Goal: Task Accomplishment & Management: Manage account settings

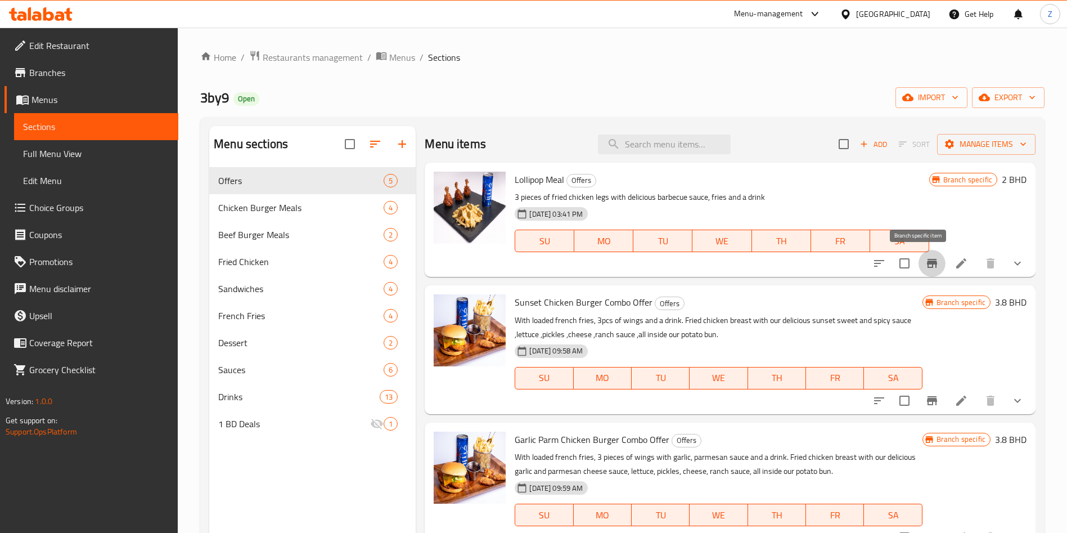
click at [926, 269] on icon "Branch-specific-item" at bounding box center [933, 264] width 14 height 14
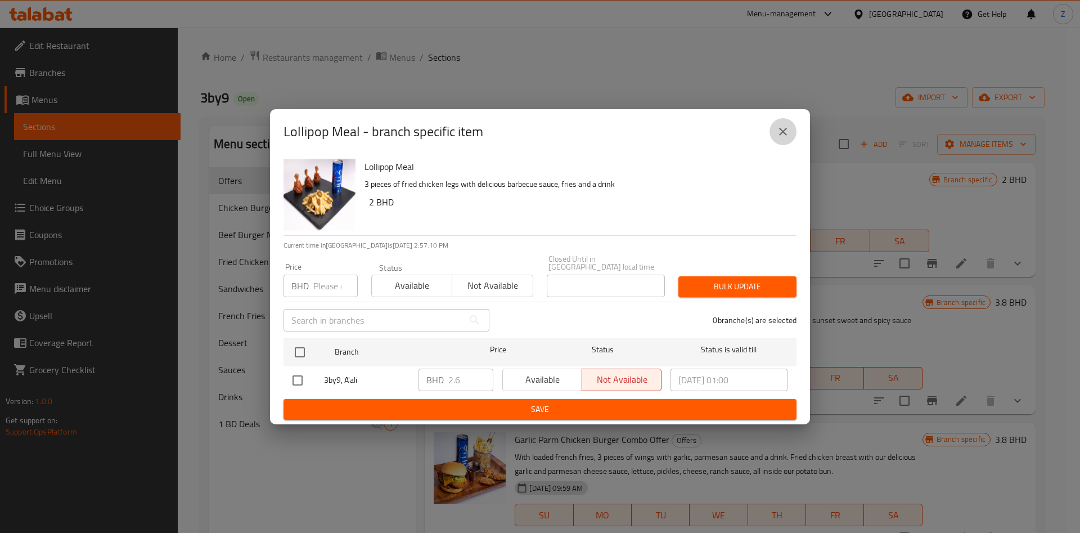
click at [782, 142] on button "close" at bounding box center [783, 131] width 27 height 27
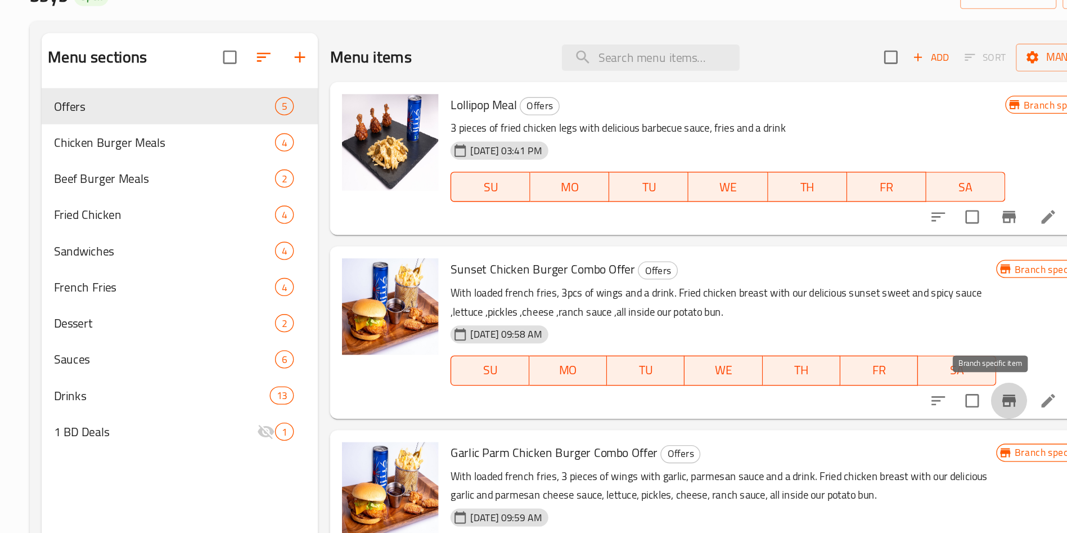
click at [927, 399] on icon "Branch-specific-item" at bounding box center [932, 400] width 10 height 9
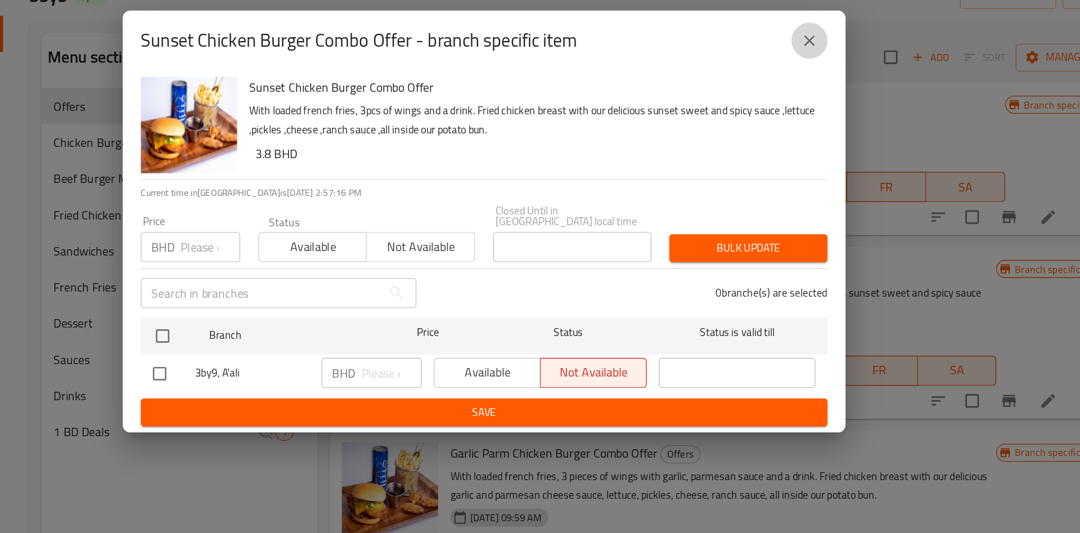
click at [778, 134] on icon "close" at bounding box center [784, 132] width 14 height 14
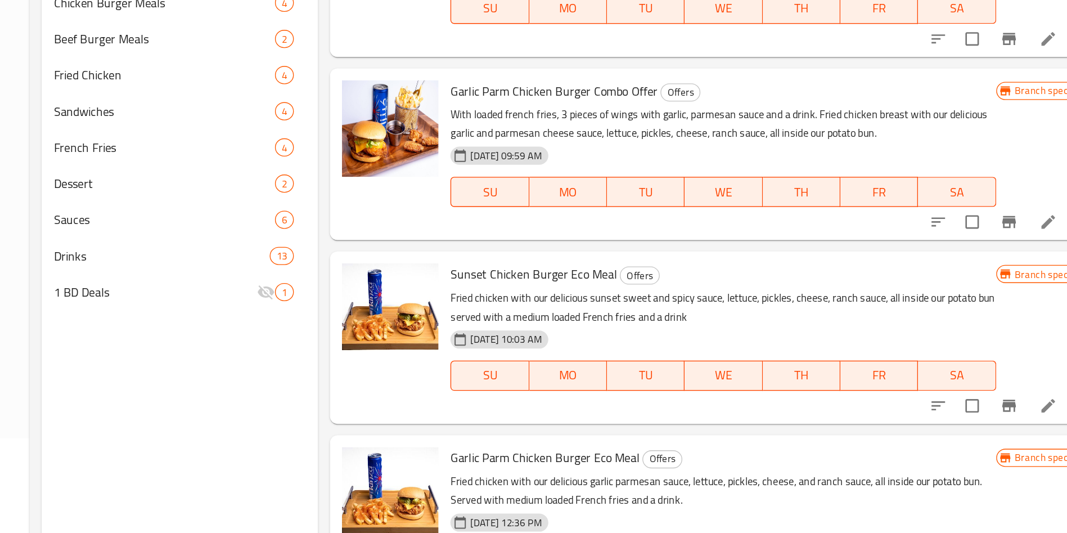
scroll to position [72, 0]
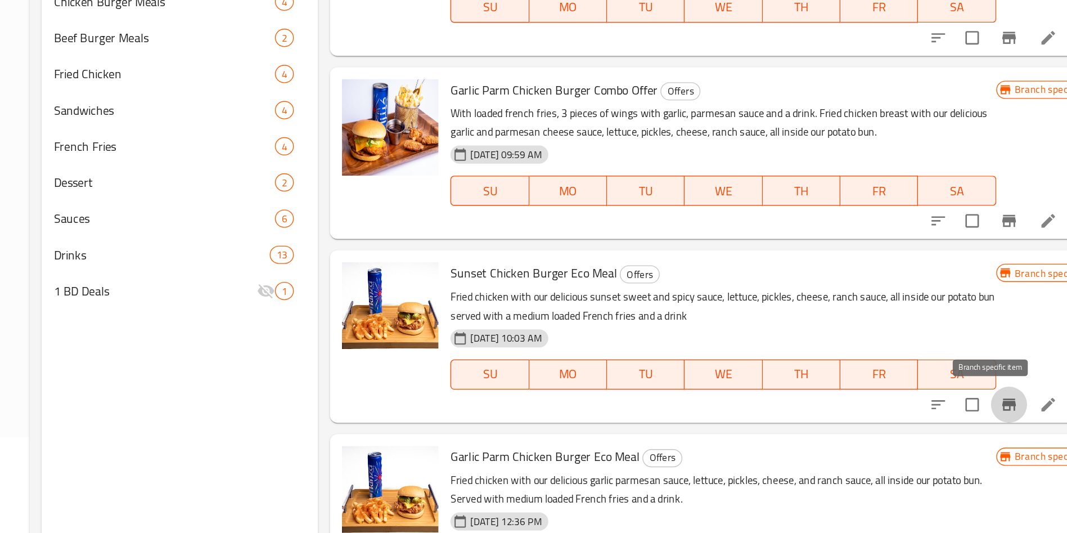
click at [926, 438] on button "Branch-specific-item" at bounding box center [932, 436] width 27 height 27
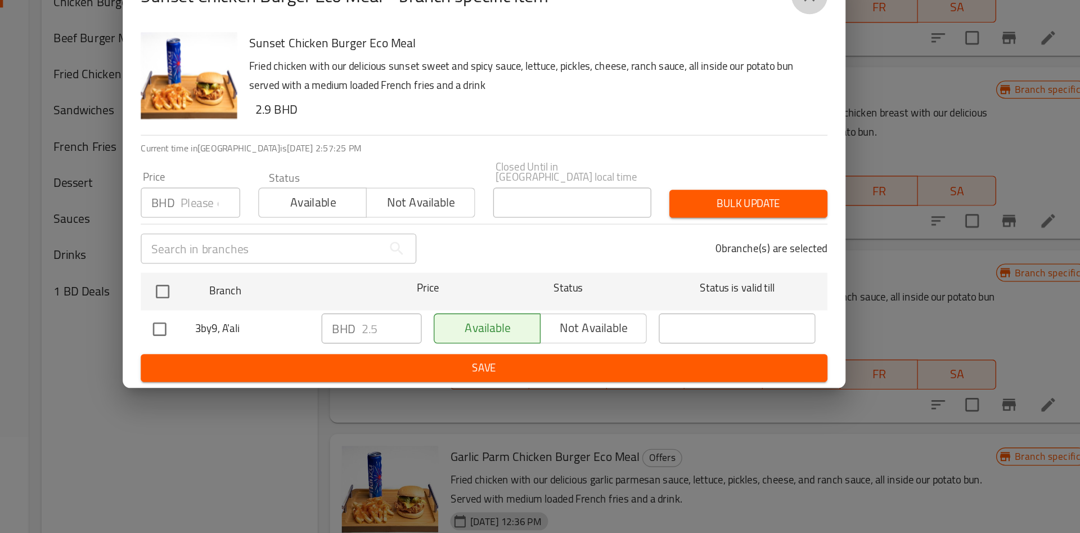
click at [786, 135] on icon "close" at bounding box center [784, 132] width 14 height 14
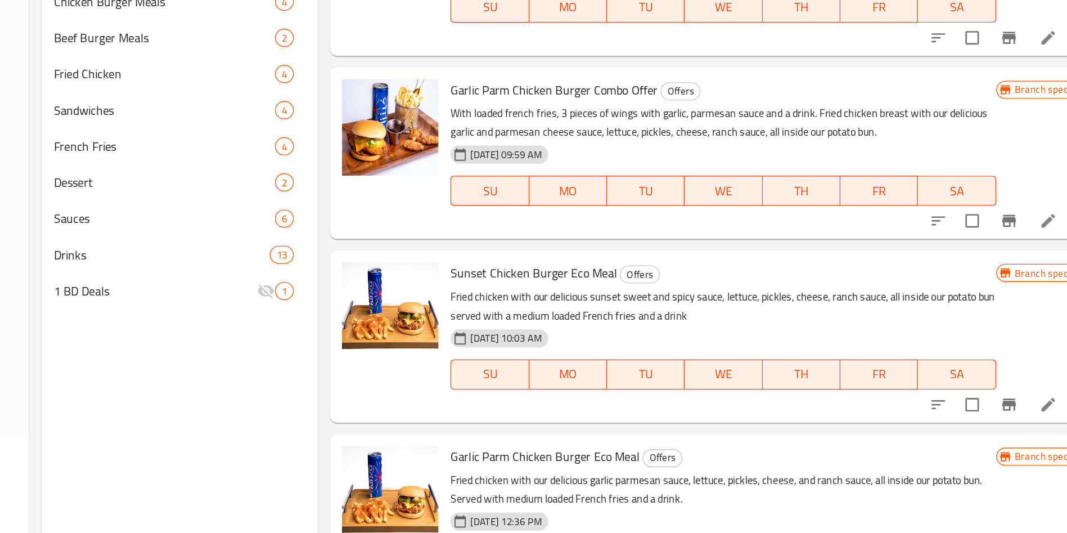
scroll to position [158, 0]
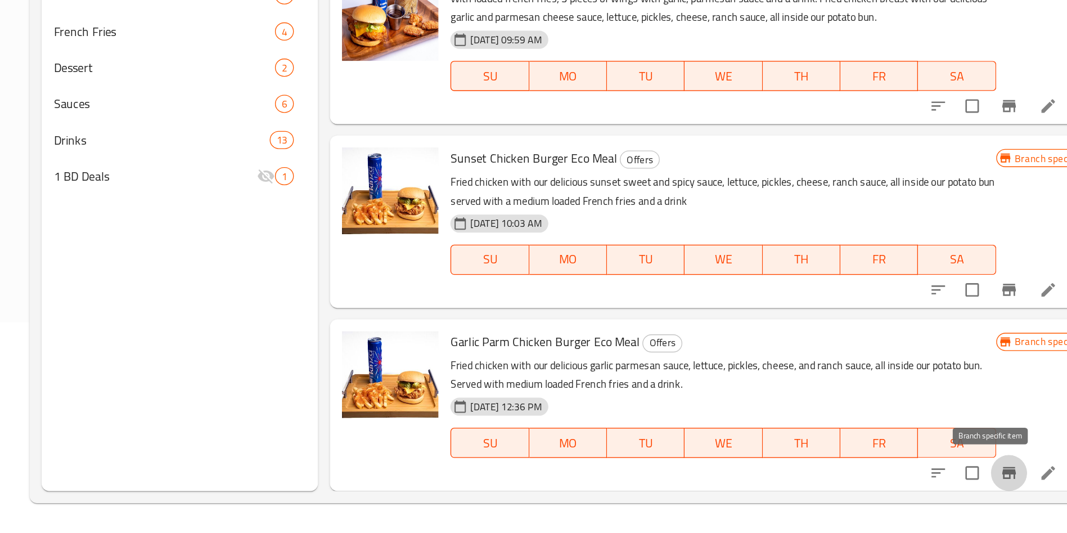
click at [926, 481] on icon "Branch-specific-item" at bounding box center [933, 488] width 14 height 14
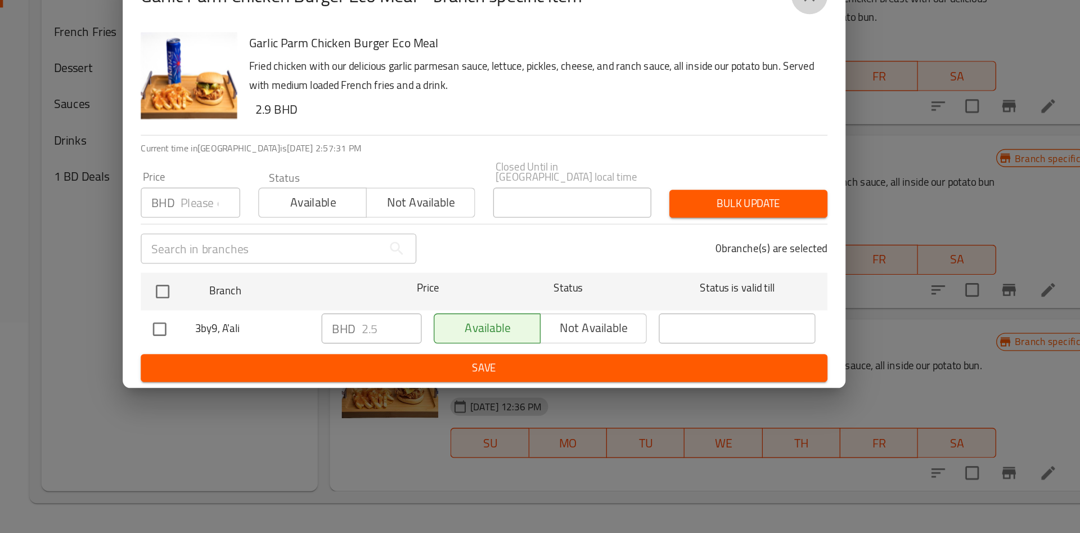
click at [787, 138] on icon "close" at bounding box center [784, 132] width 14 height 14
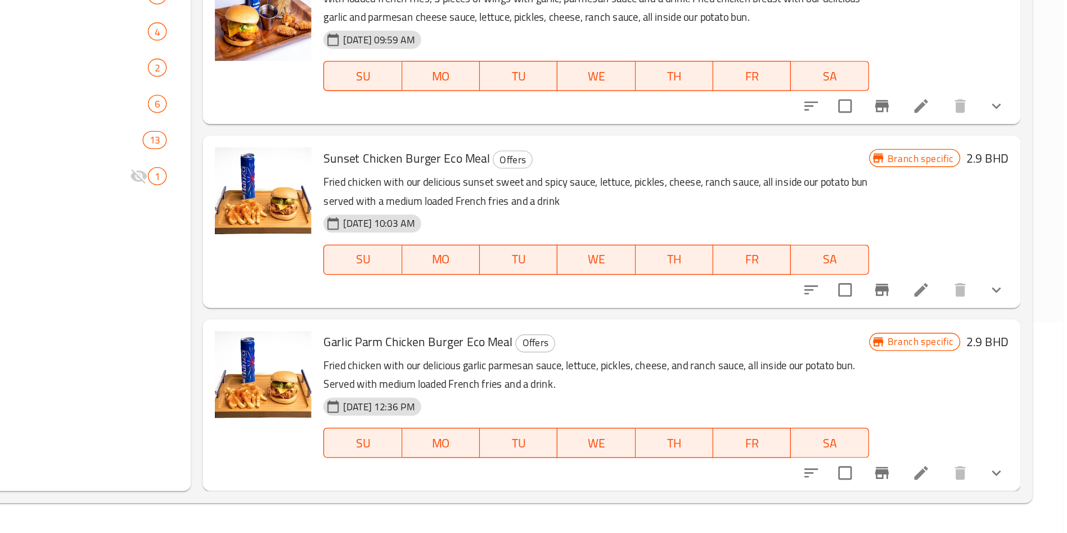
click at [995, 257] on h6 "2.9 BHD" at bounding box center [1011, 253] width 32 height 16
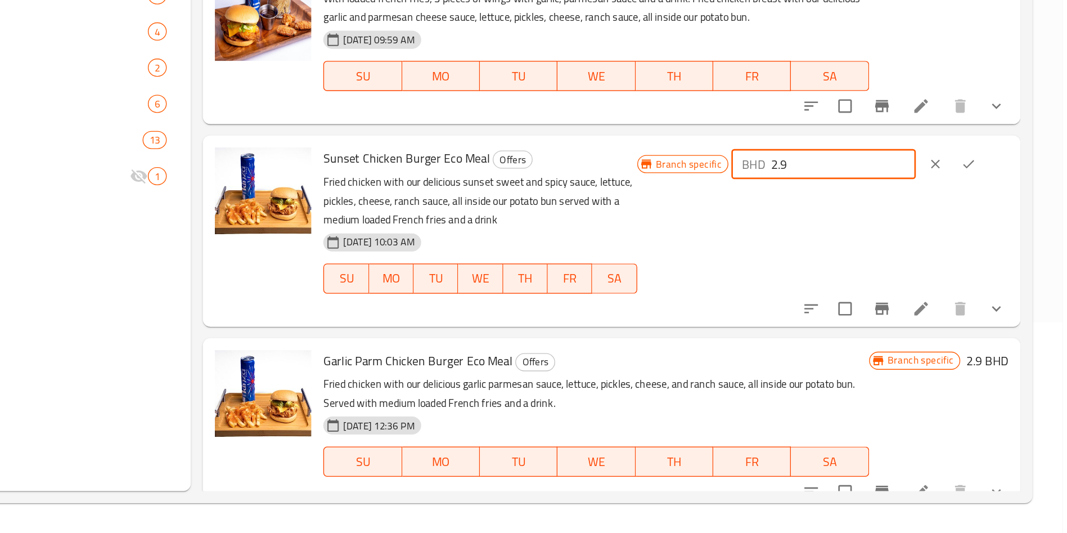
click at [898, 264] on input "2.9" at bounding box center [904, 257] width 108 height 23
click at [994, 256] on icon "ok" at bounding box center [997, 257] width 8 height 6
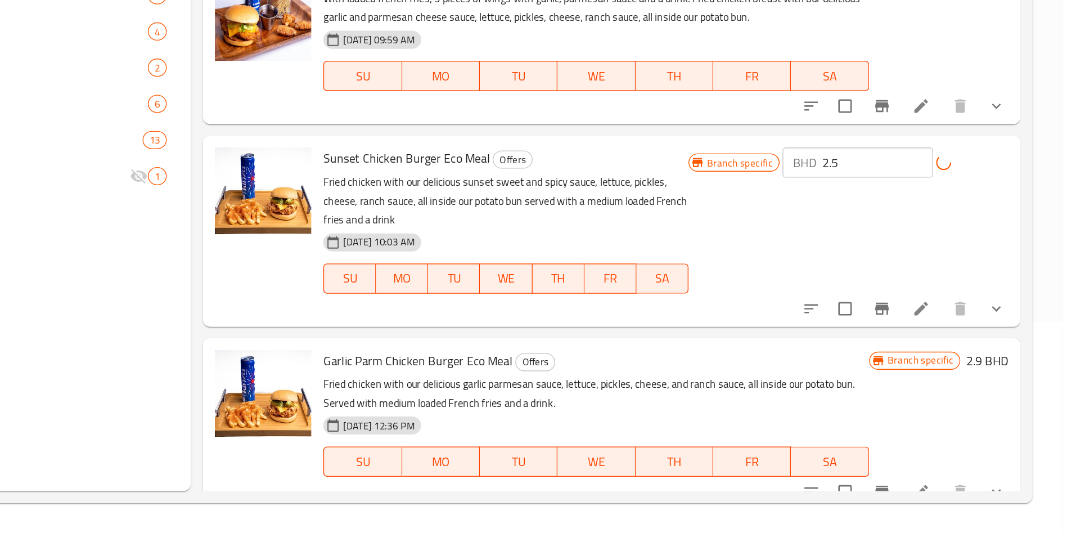
click at [995, 406] on h6 "2.9 BHD" at bounding box center [1011, 404] width 32 height 16
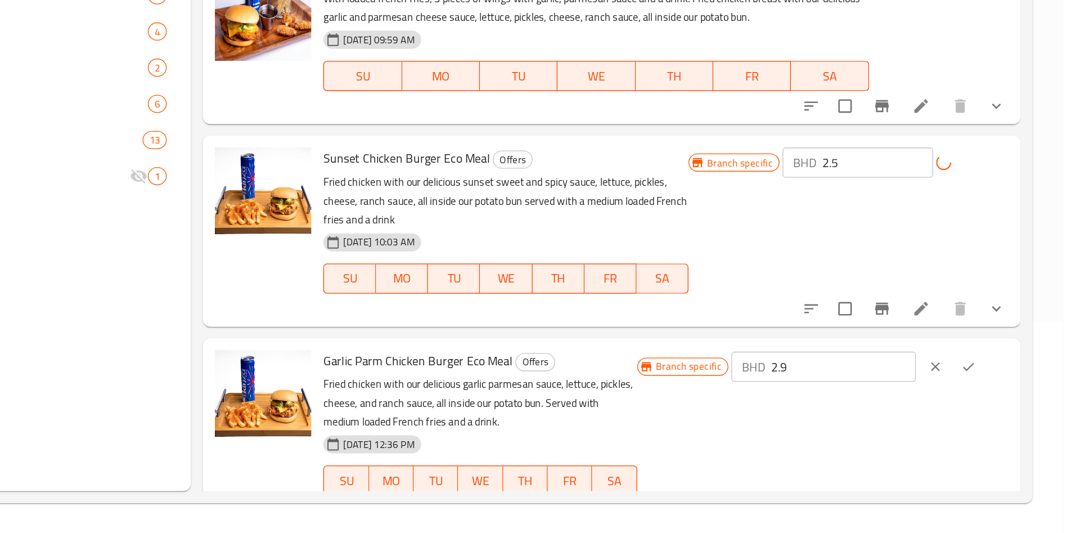
click at [916, 410] on input "2.9" at bounding box center [904, 408] width 108 height 23
click at [921, 259] on input "2.5" at bounding box center [929, 256] width 83 height 23
type input "2.9"
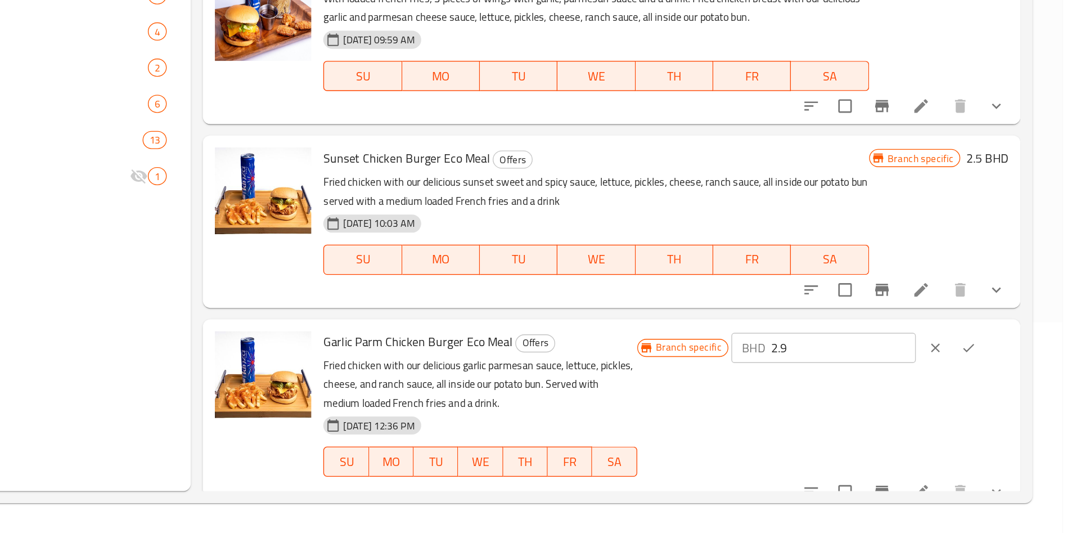
click at [986, 262] on div "Branch specific 2.5 BHD" at bounding box center [975, 300] width 104 height 110
click at [995, 257] on h6 "2.5 BHD" at bounding box center [1011, 253] width 32 height 16
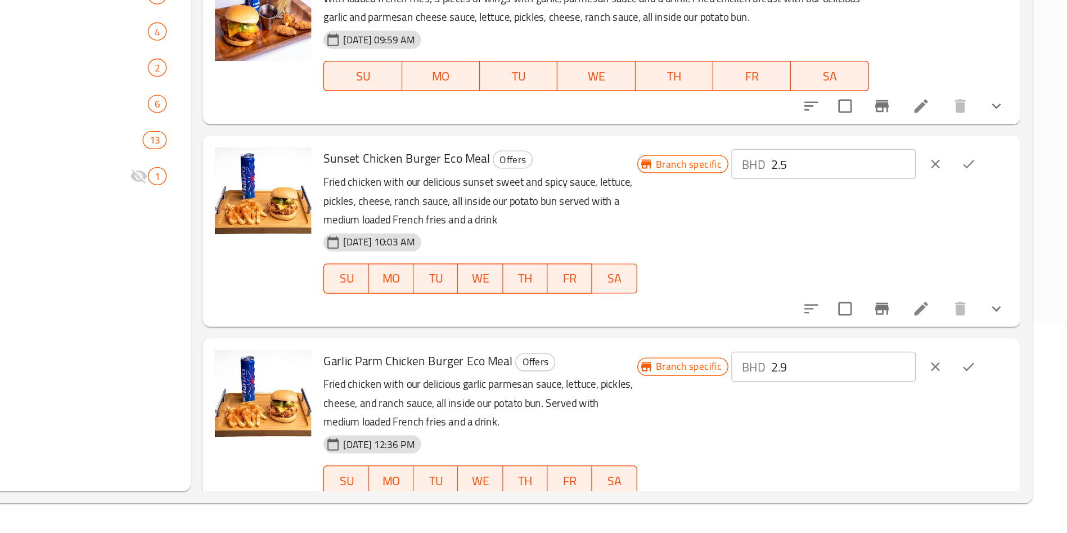
click at [921, 259] on input "2.5" at bounding box center [904, 257] width 108 height 23
type input "2"
type input "3.1"
click at [992, 255] on icon "ok" at bounding box center [997, 257] width 11 height 11
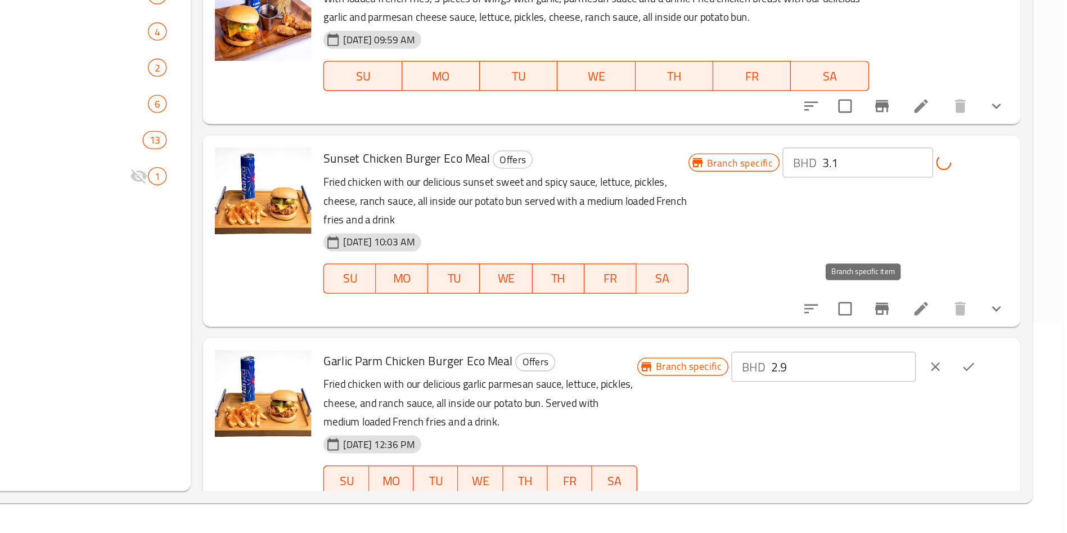
click at [916, 368] on div "Menu items Add Sort Manage items Lollipop Meal Offers 3 pieces of fried chicken…" at bounding box center [726, 234] width 620 height 533
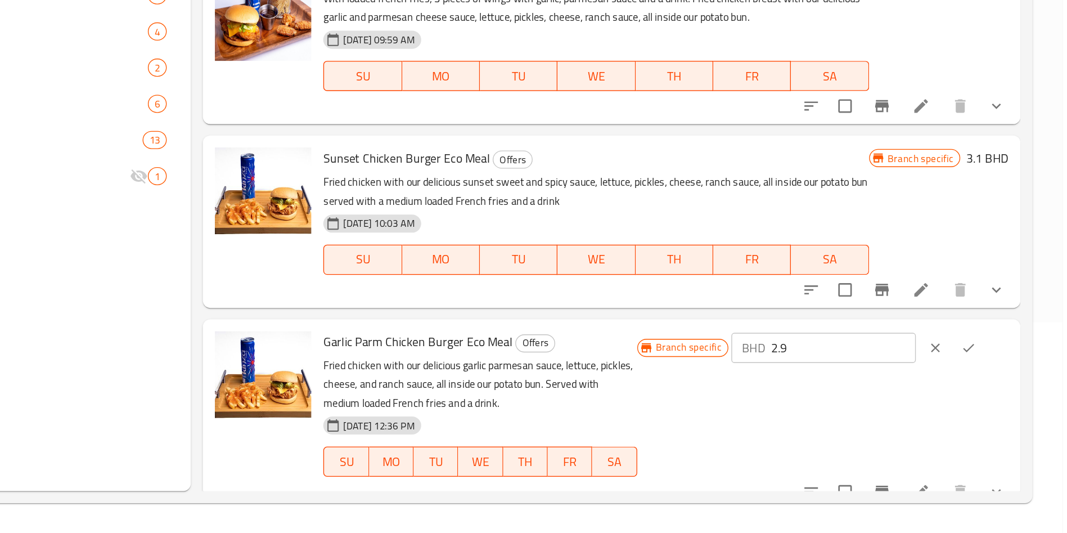
click at [927, 351] on icon "Branch-specific-item" at bounding box center [932, 351] width 10 height 9
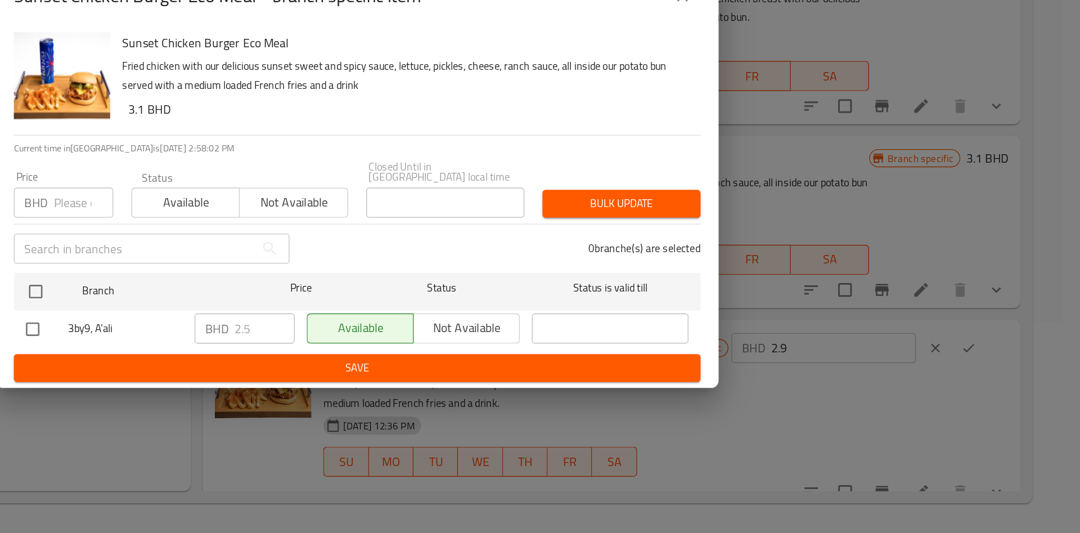
click at [331, 285] on input "number" at bounding box center [335, 286] width 44 height 23
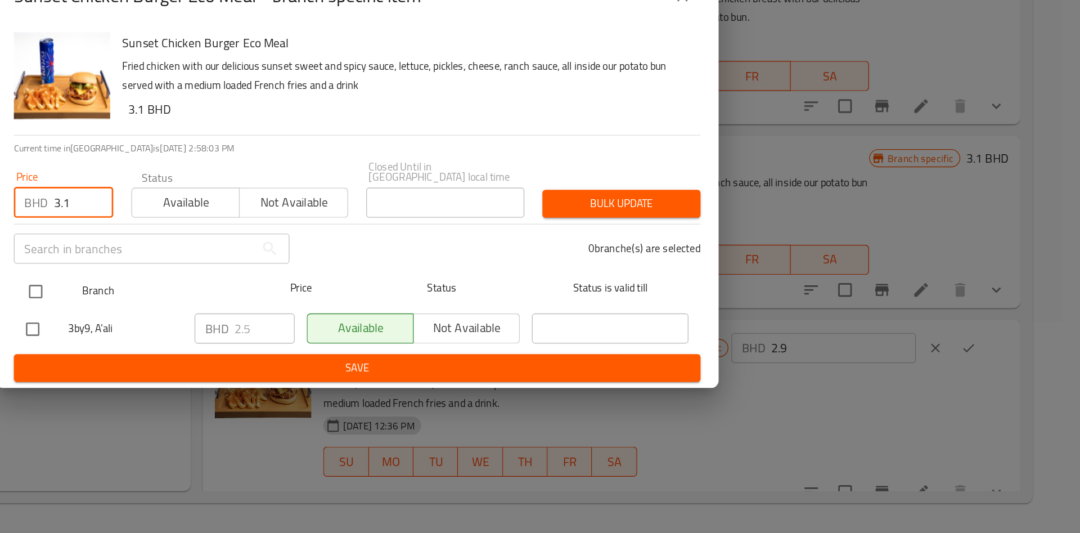
type input "3.1"
click at [308, 347] on input "checkbox" at bounding box center [300, 352] width 24 height 24
checkbox input "true"
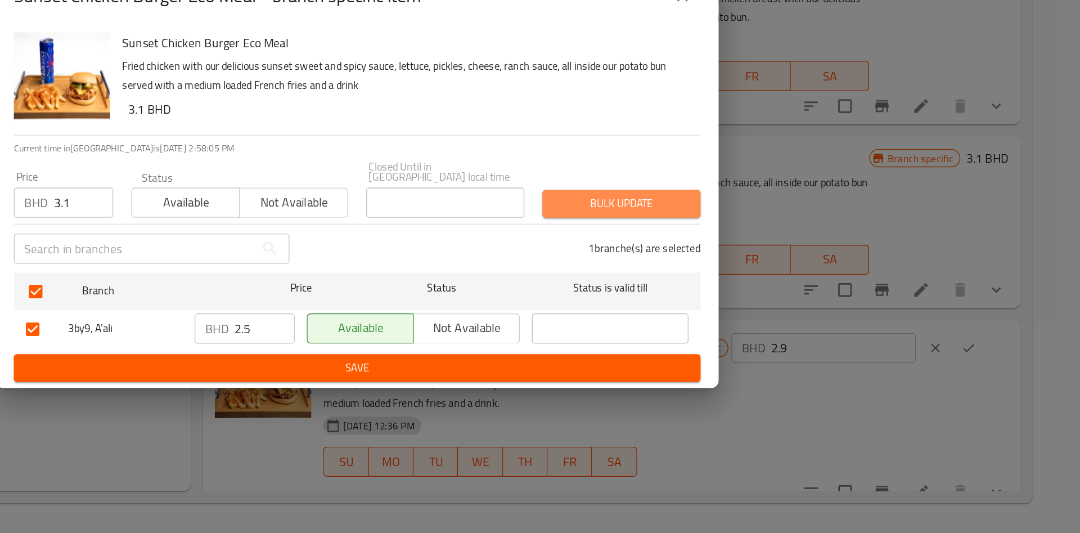
click at [733, 281] on span "Bulk update" at bounding box center [738, 287] width 100 height 14
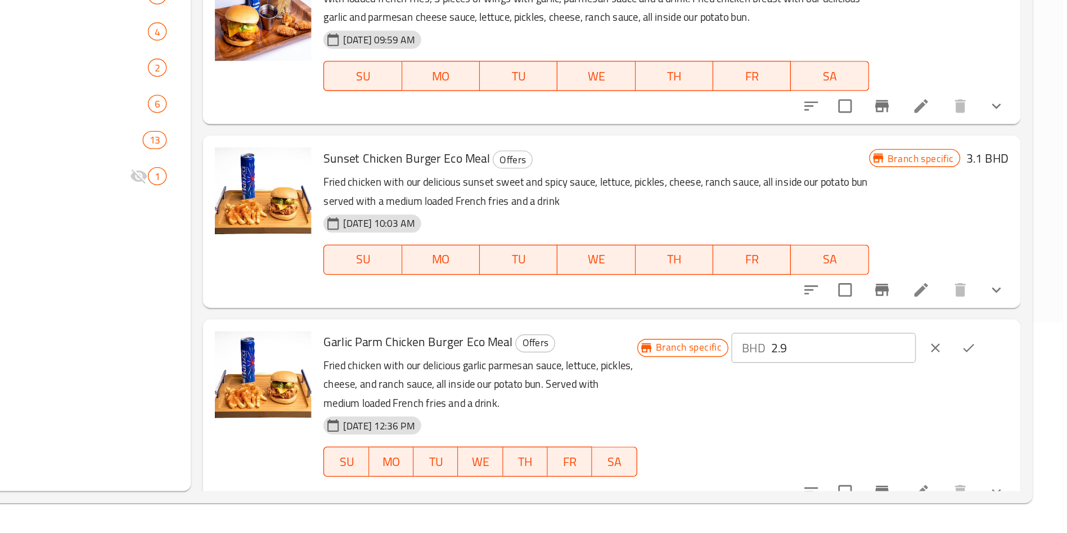
scroll to position [180, 0]
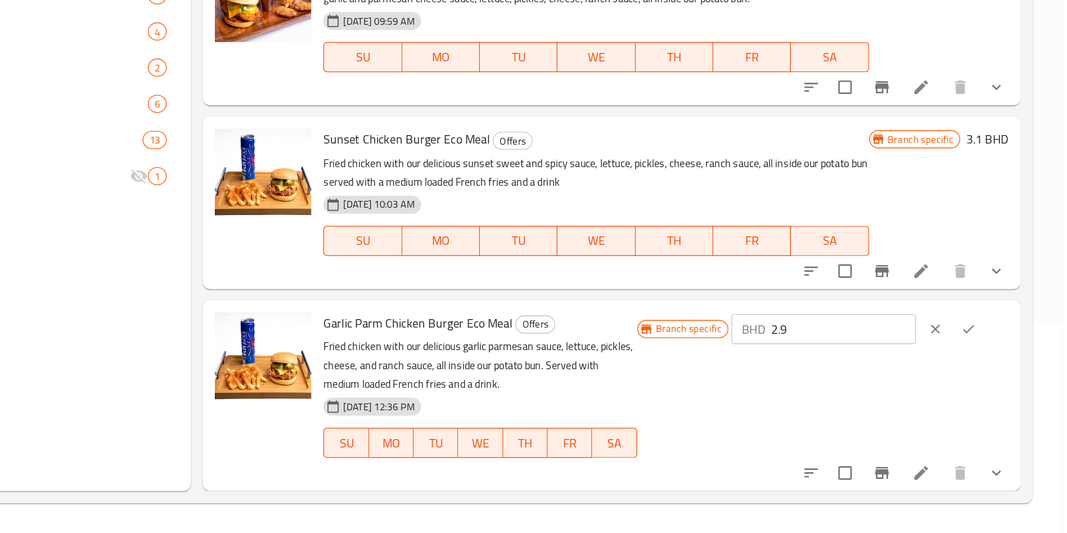
click at [891, 382] on input "2.9" at bounding box center [904, 380] width 108 height 23
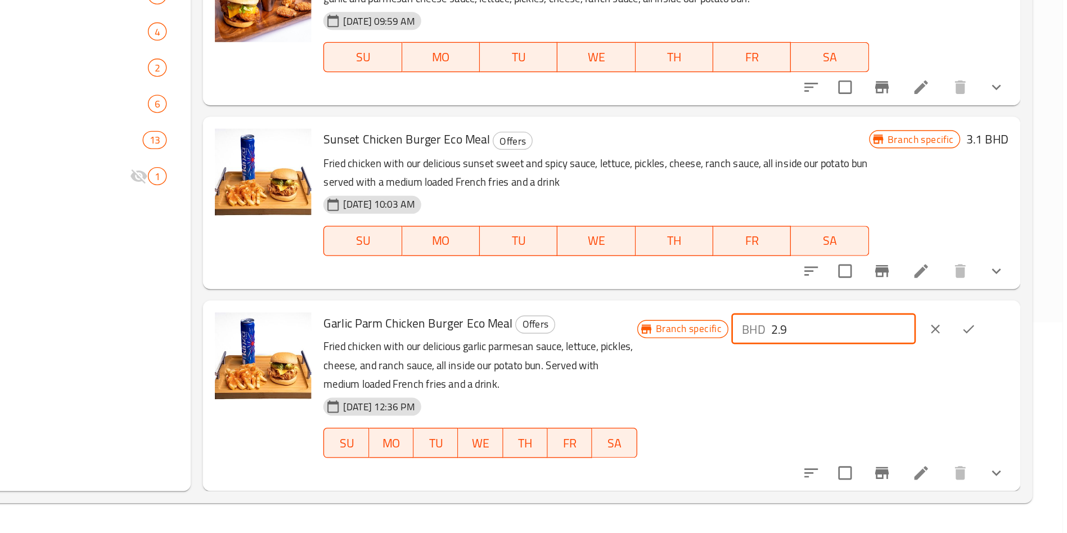
type input "2"
type input "3.1"
click at [992, 383] on icon "ok" at bounding box center [997, 380] width 11 height 11
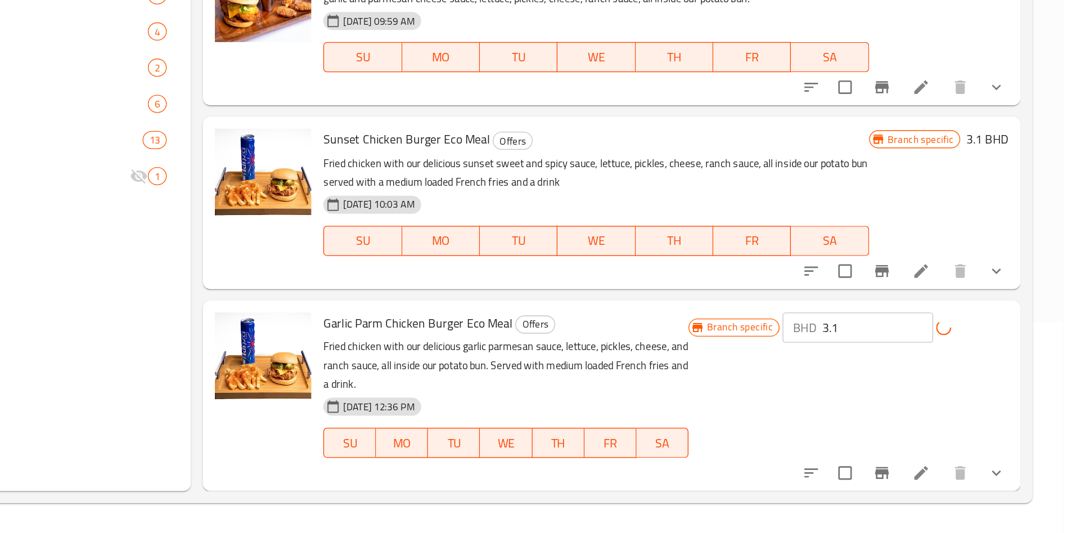
scroll to position [166, 0]
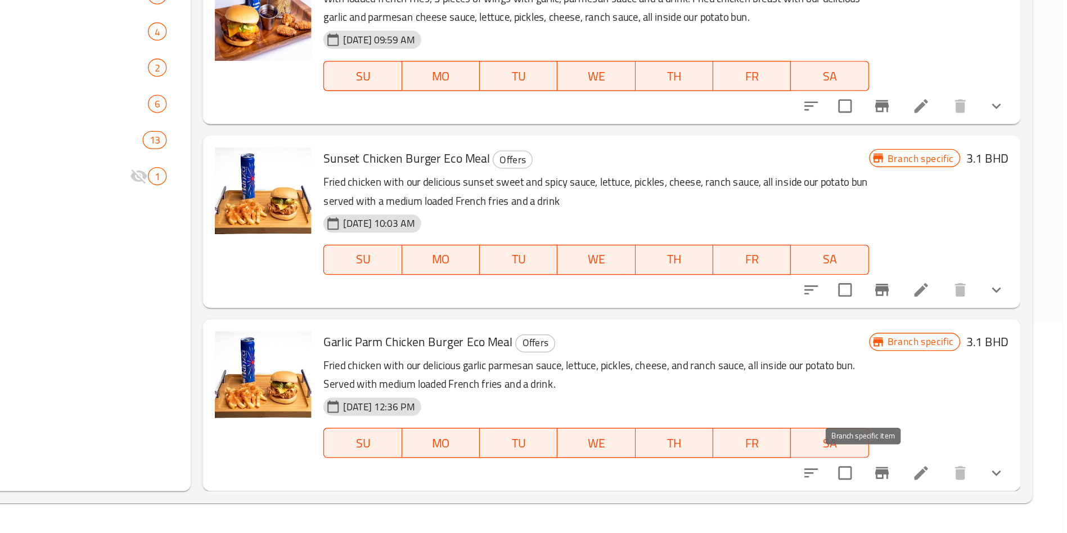
click at [927, 487] on icon "Branch-specific-item" at bounding box center [932, 487] width 10 height 9
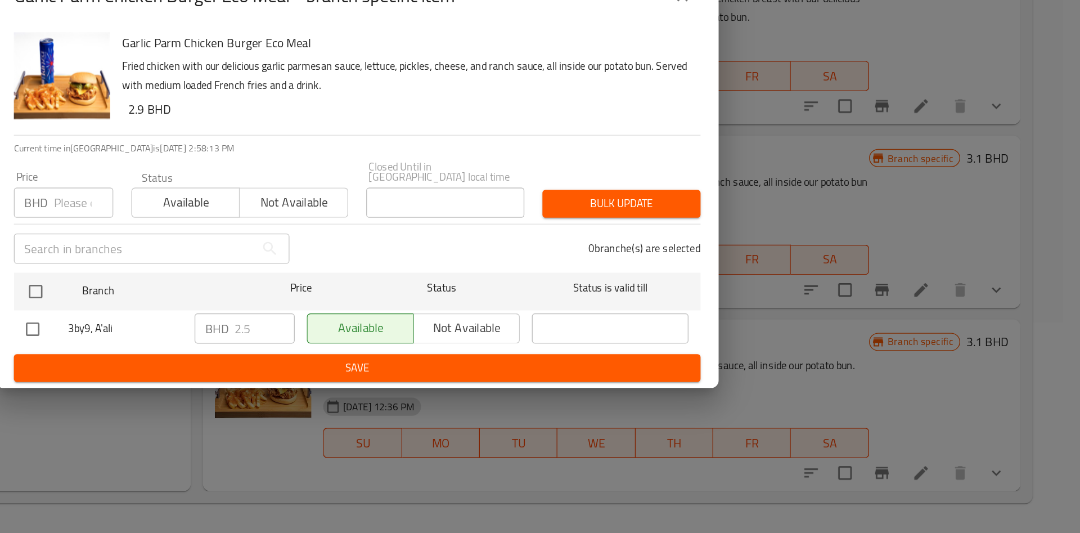
click at [323, 279] on input "number" at bounding box center [335, 286] width 44 height 23
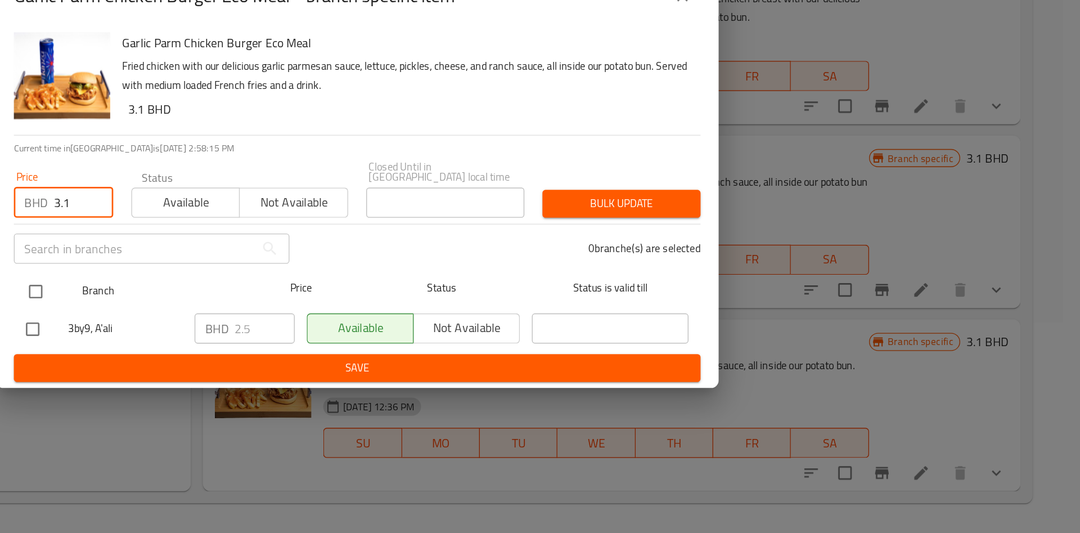
type input "3.1"
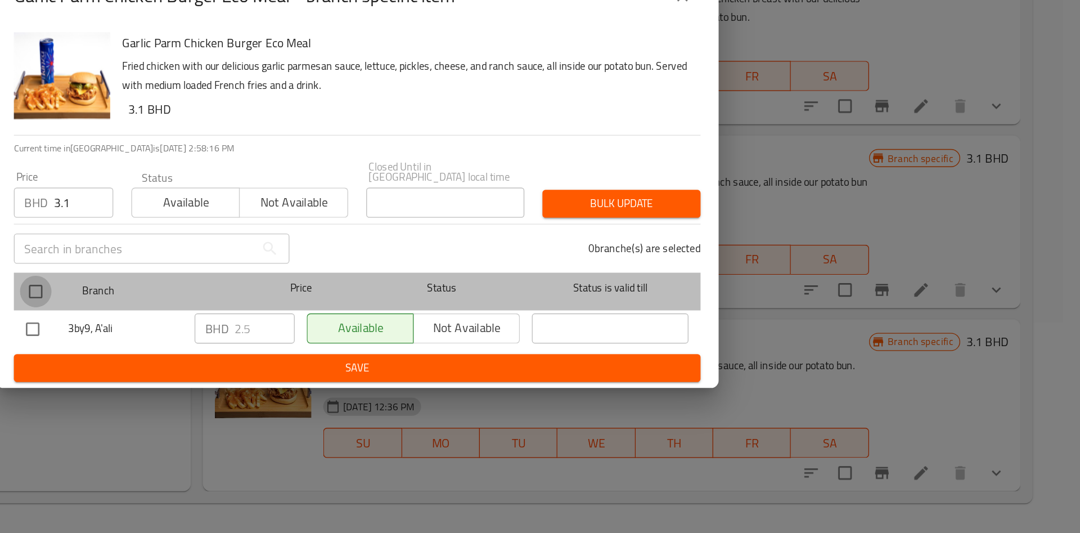
click at [299, 344] on input "checkbox" at bounding box center [300, 352] width 24 height 24
checkbox input "true"
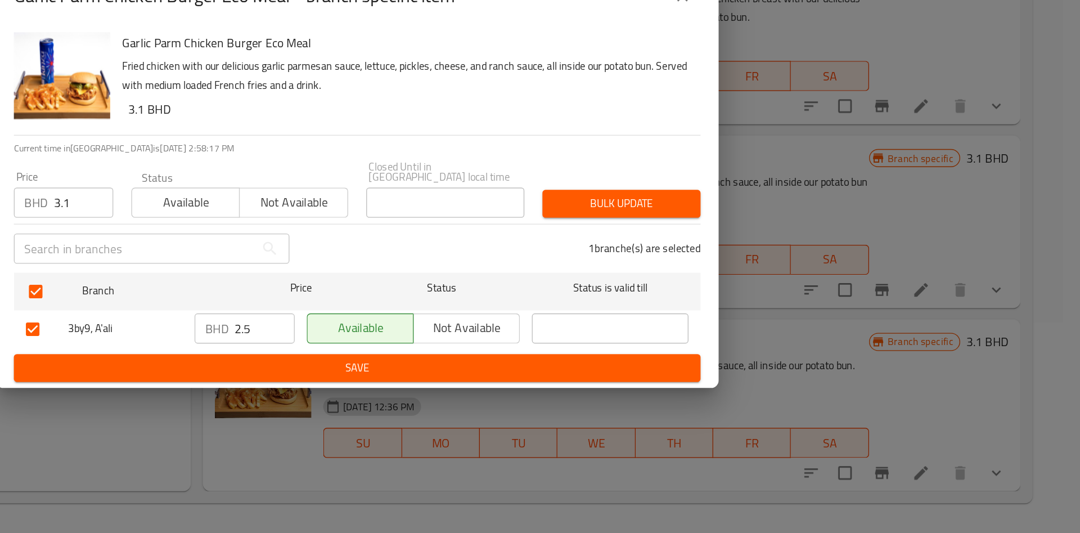
click at [729, 282] on span "Bulk update" at bounding box center [738, 287] width 100 height 14
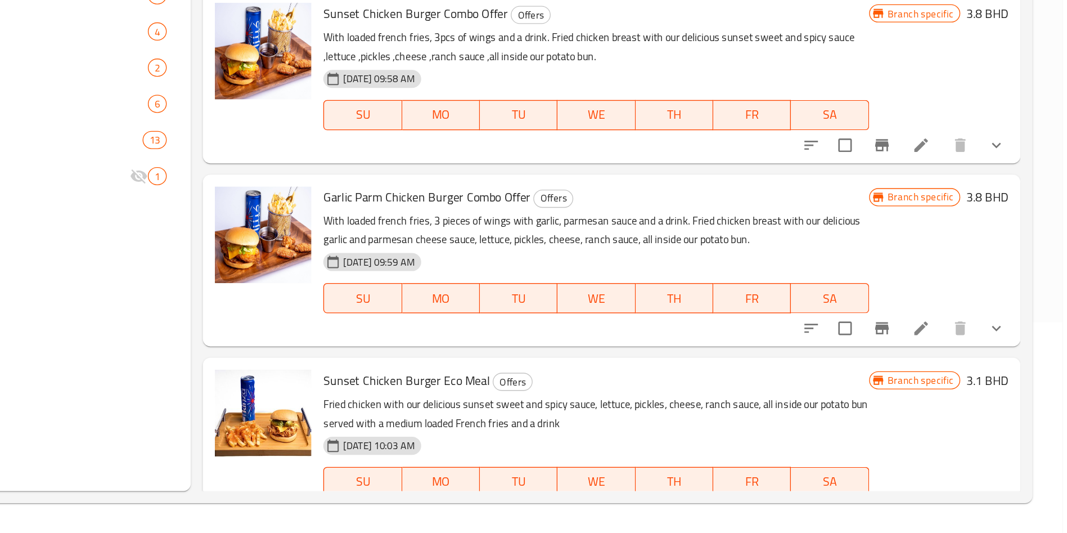
scroll to position [158, 0]
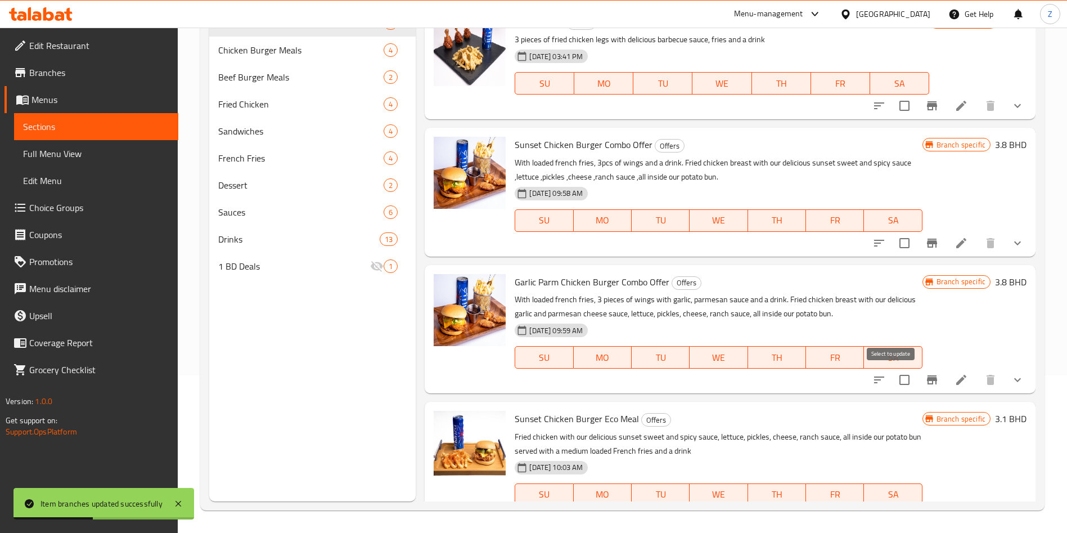
click at [901, 384] on input "checkbox" at bounding box center [905, 380] width 24 height 24
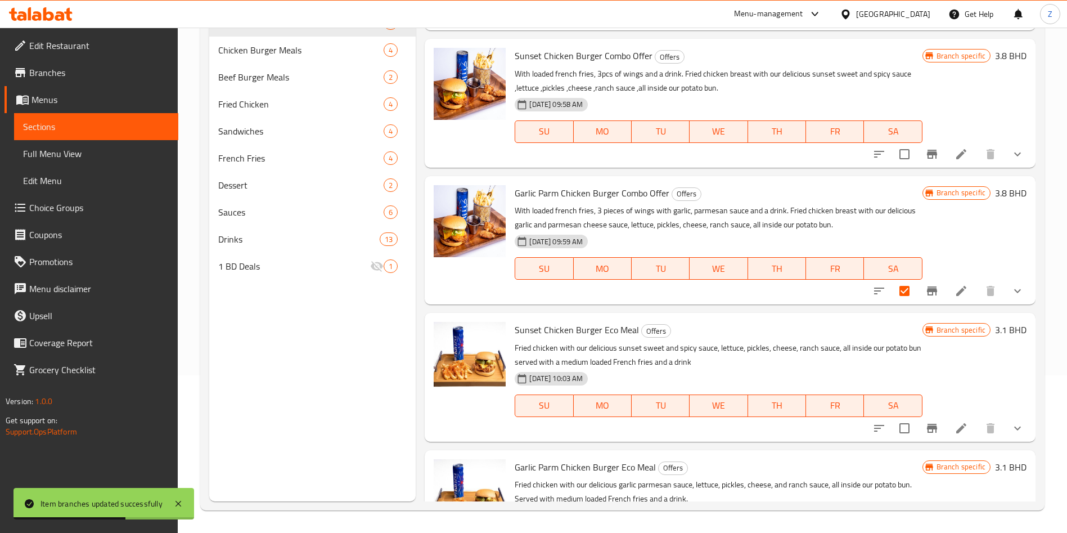
scroll to position [166, 0]
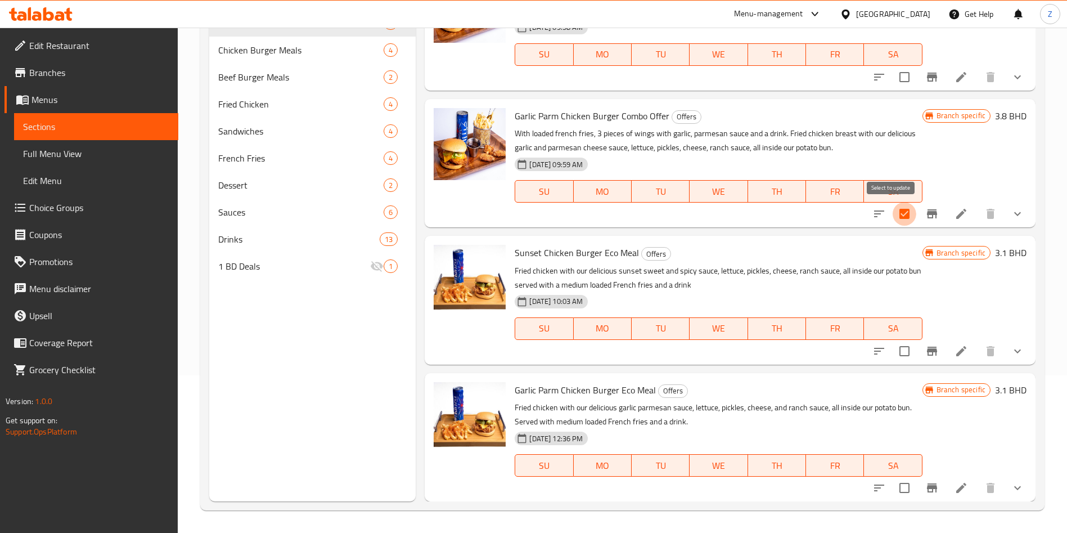
click at [893, 214] on input "checkbox" at bounding box center [905, 214] width 24 height 24
checkbox input "false"
click at [926, 209] on icon "Branch-specific-item" at bounding box center [933, 214] width 14 height 14
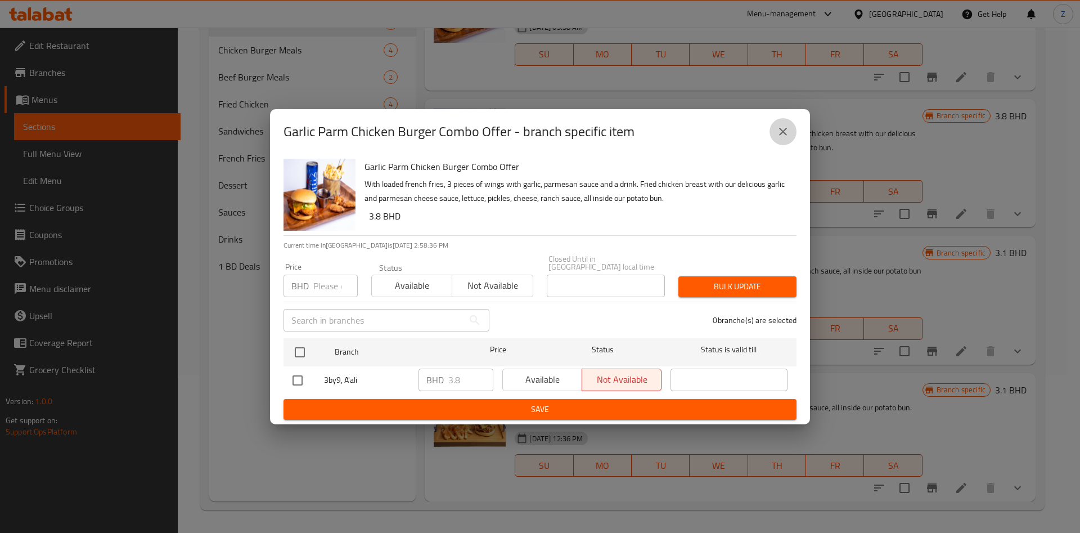
click at [786, 137] on icon "close" at bounding box center [784, 132] width 14 height 14
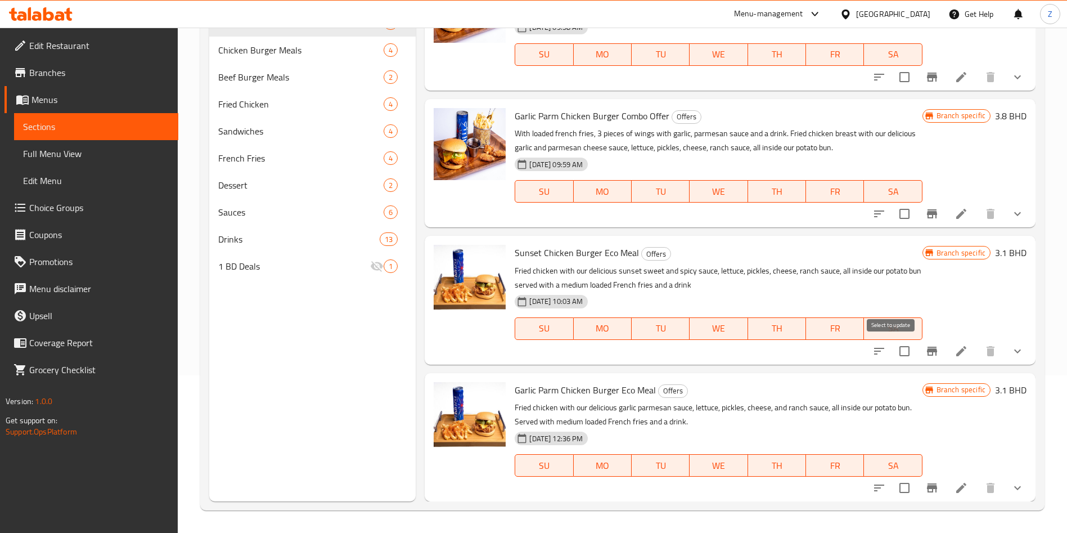
click at [896, 355] on input "checkbox" at bounding box center [905, 351] width 24 height 24
checkbox input "true"
click at [893, 491] on input "checkbox" at bounding box center [905, 488] width 24 height 24
checkbox input "true"
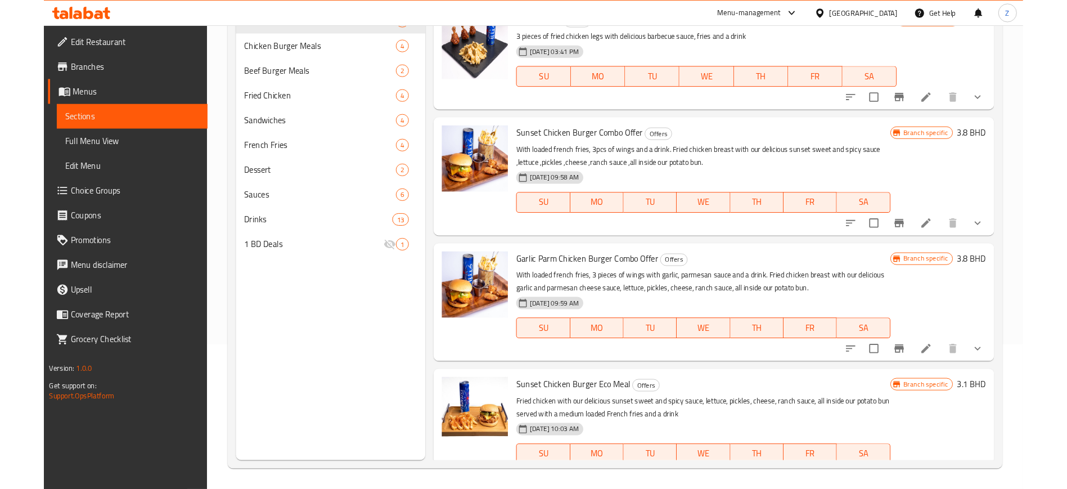
scroll to position [0, 0]
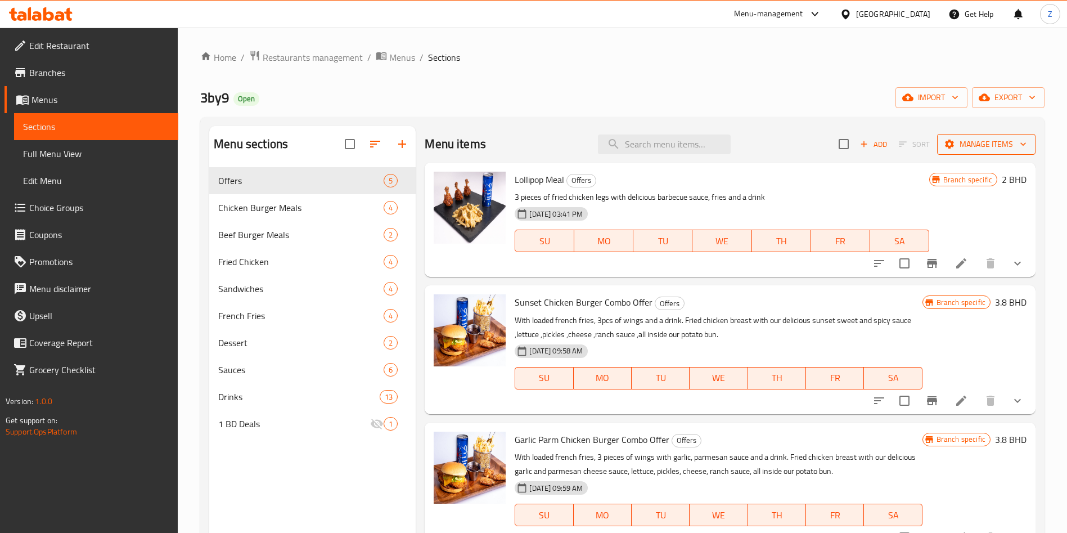
click at [961, 149] on span "Manage items" at bounding box center [986, 144] width 80 height 14
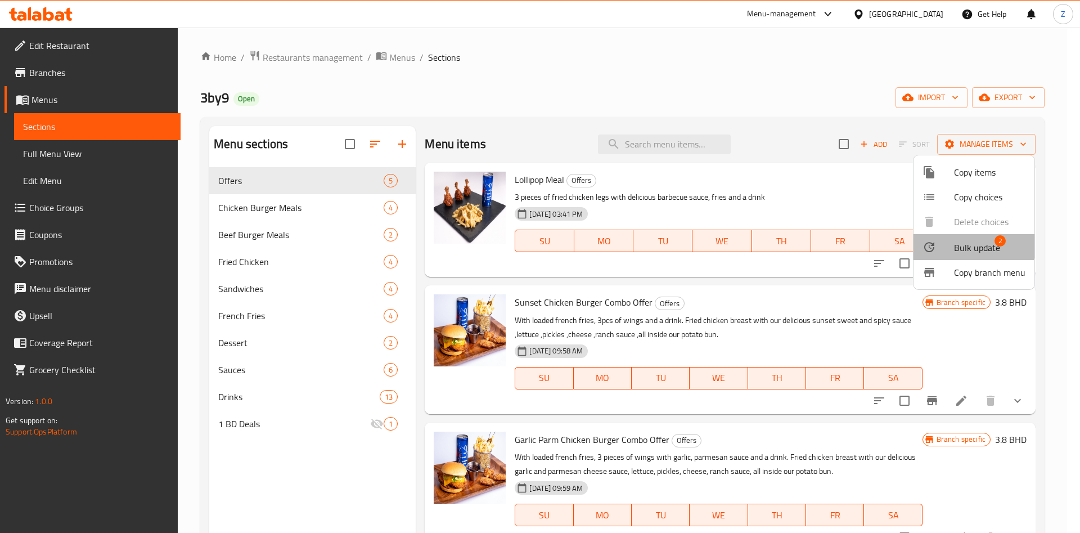
click at [945, 237] on li "Bulk update 2" at bounding box center [974, 247] width 121 height 26
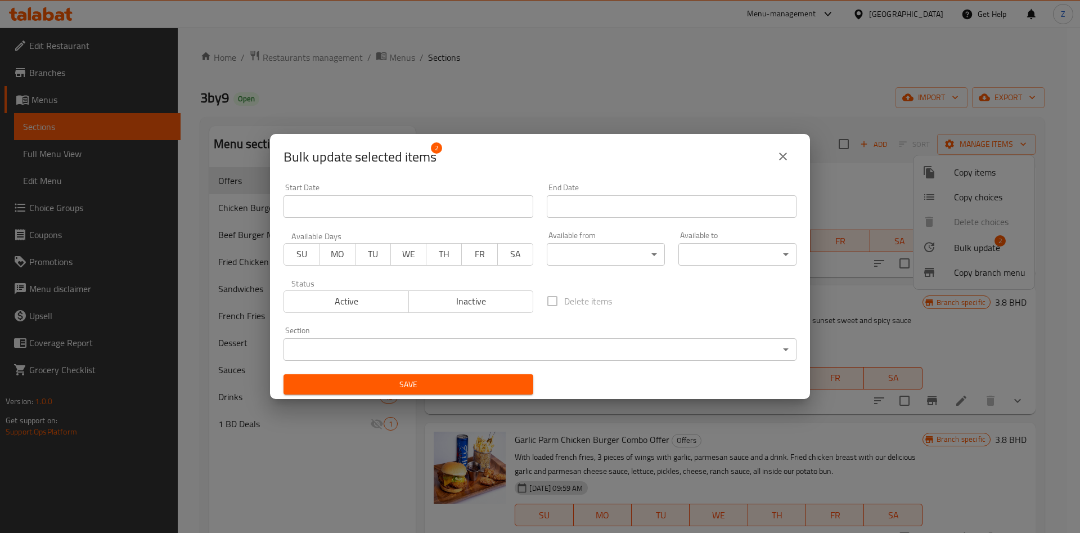
click at [429, 346] on body "​ Menu-management [GEOGRAPHIC_DATA] Get Help Z Edit Restaurant Branches Menus S…" at bounding box center [540, 280] width 1080 height 505
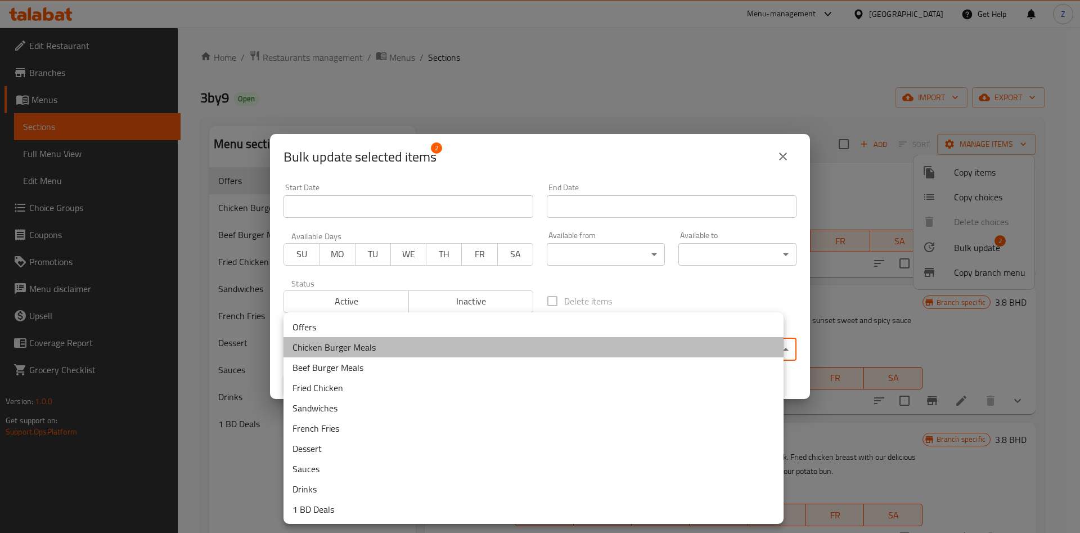
click at [365, 346] on li "Chicken Burger Meals" at bounding box center [534, 347] width 500 height 20
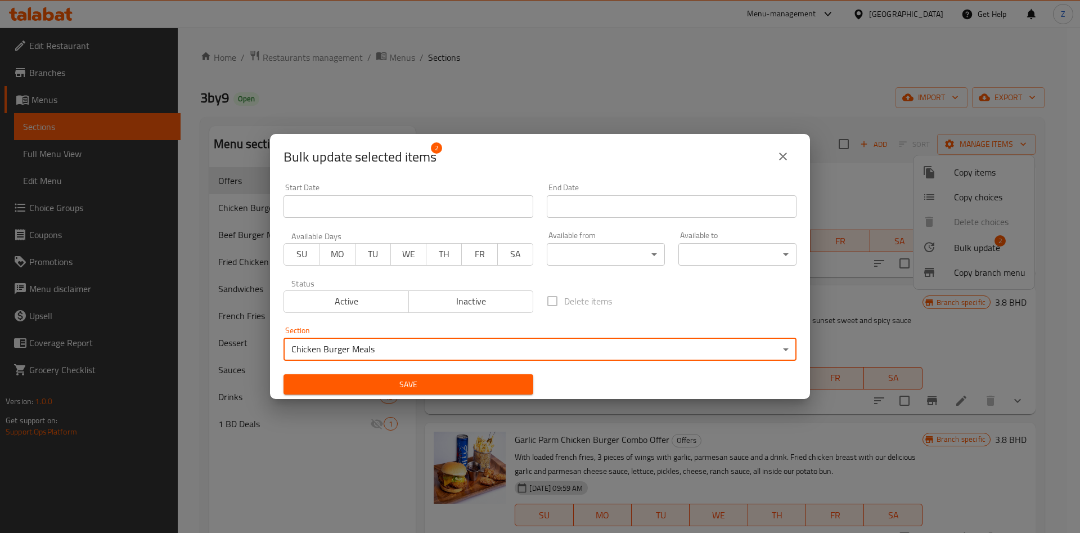
click at [353, 383] on span "Save" at bounding box center [409, 385] width 232 height 14
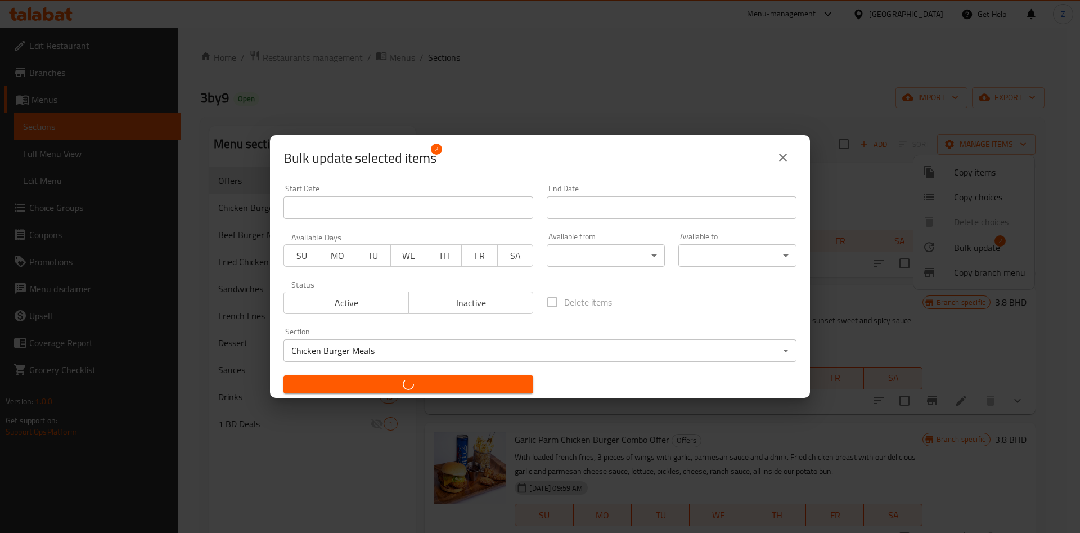
checkbox input "false"
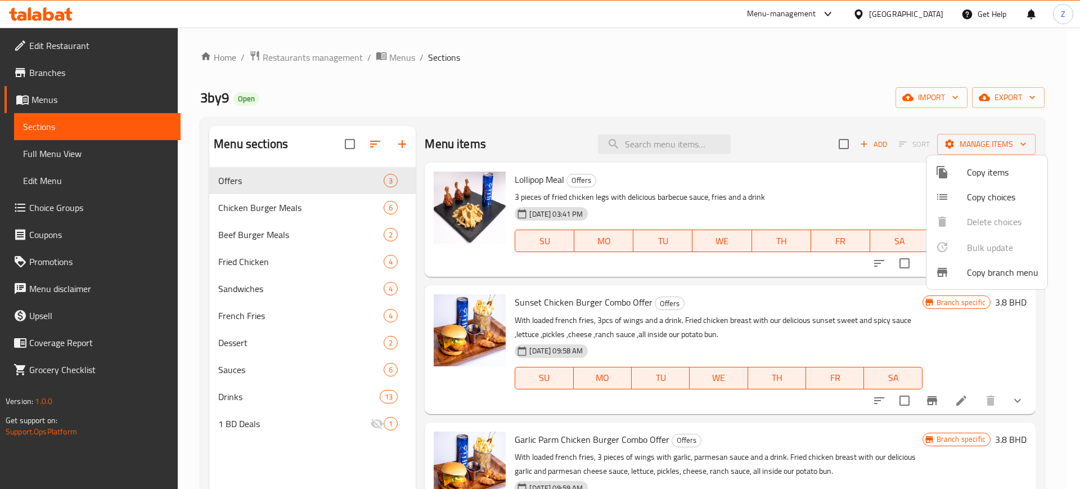
click at [298, 56] on div at bounding box center [540, 244] width 1080 height 489
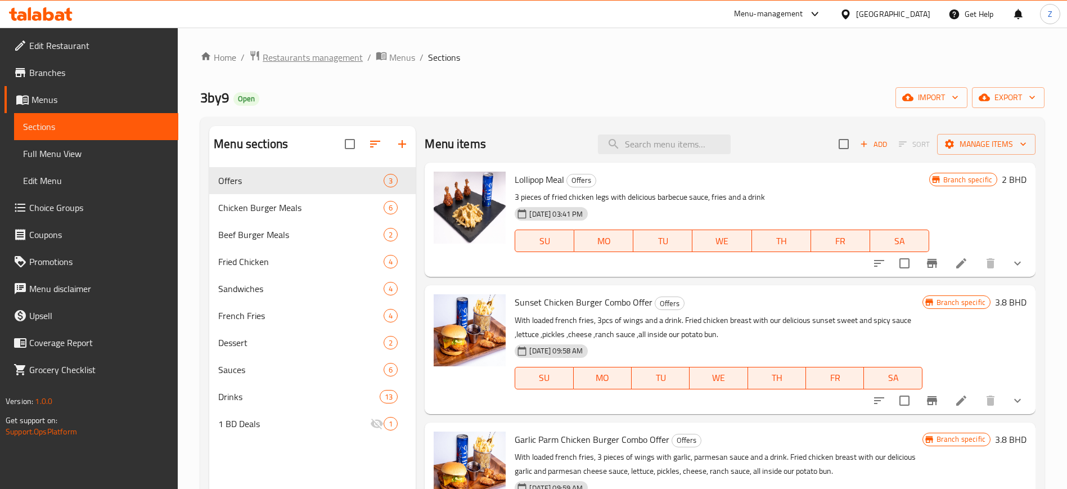
click at [311, 61] on span "Restaurants management" at bounding box center [313, 58] width 100 height 14
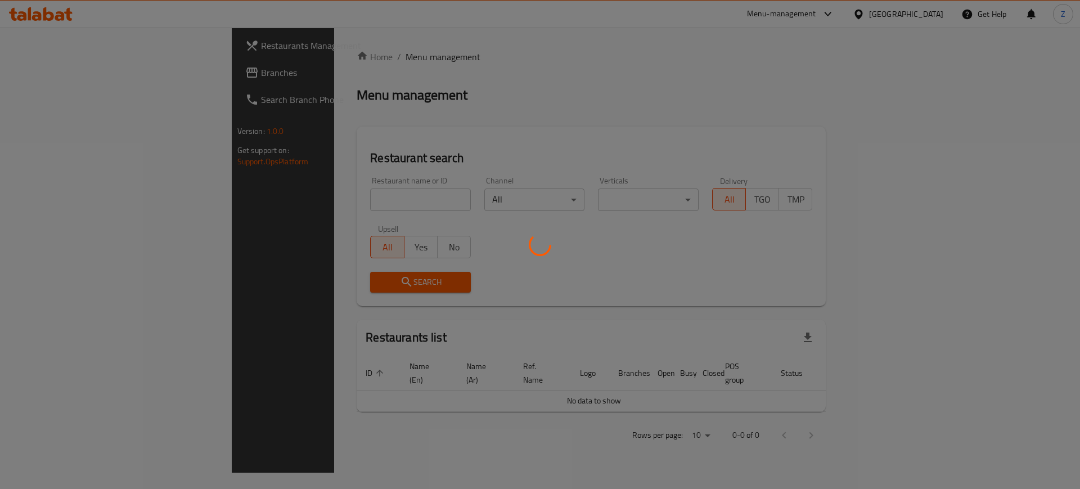
click at [334, 208] on div at bounding box center [540, 244] width 1080 height 489
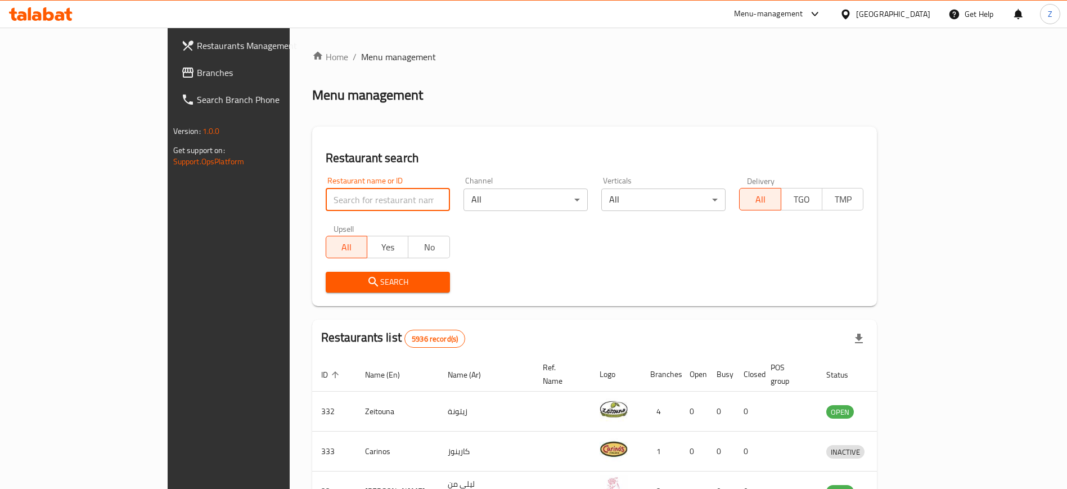
click at [351, 205] on input "search" at bounding box center [388, 200] width 124 height 23
type input "yallacake"
click button "Search" at bounding box center [388, 282] width 124 height 21
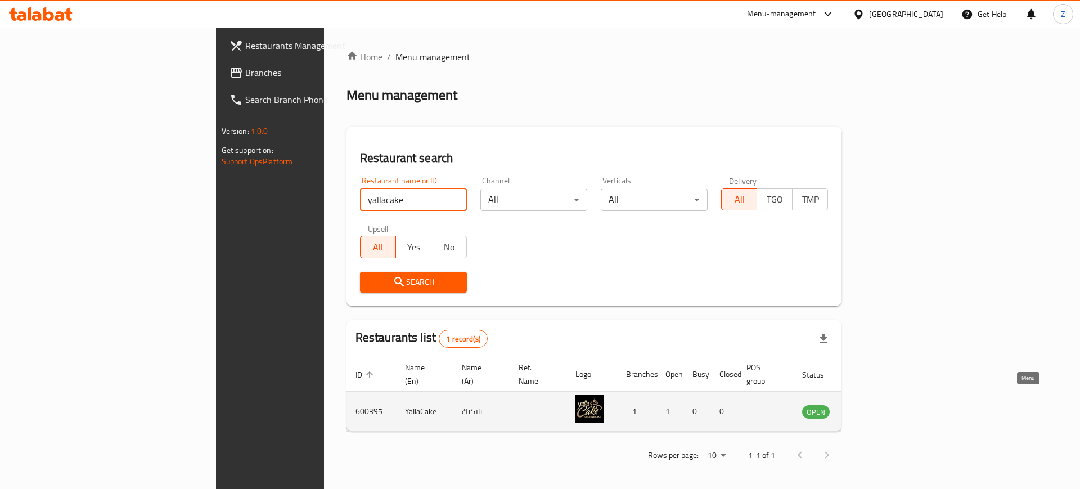
click at [875, 405] on icon "enhanced table" at bounding box center [869, 412] width 14 height 14
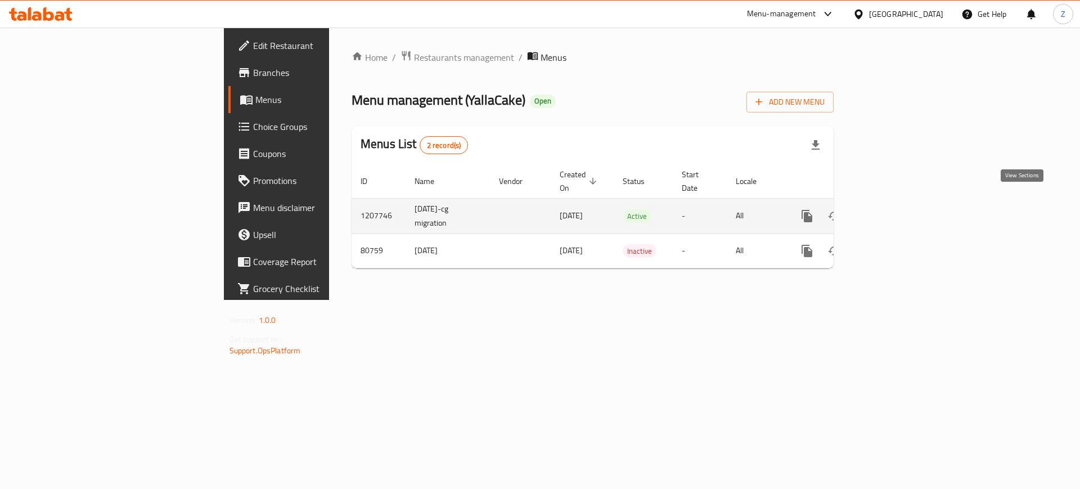
click at [895, 209] on icon "enhanced table" at bounding box center [889, 216] width 14 height 14
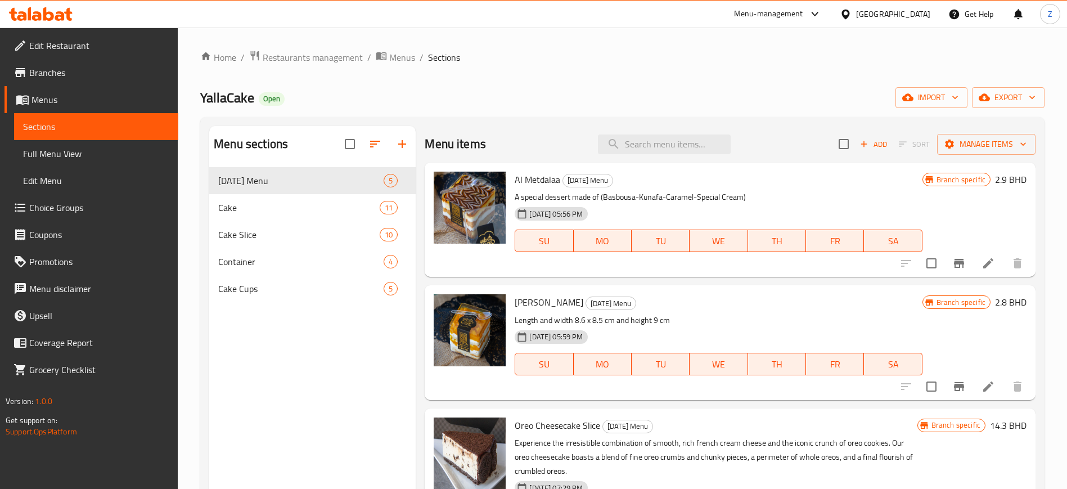
click at [85, 58] on link "Edit Restaurant" at bounding box center [92, 45] width 174 height 27
